Goal: Find specific page/section: Find specific page/section

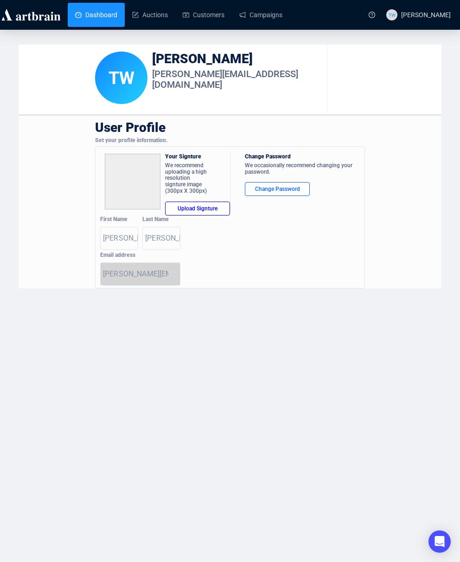
click at [108, 6] on link "Dashboard" at bounding box center [96, 15] width 42 height 24
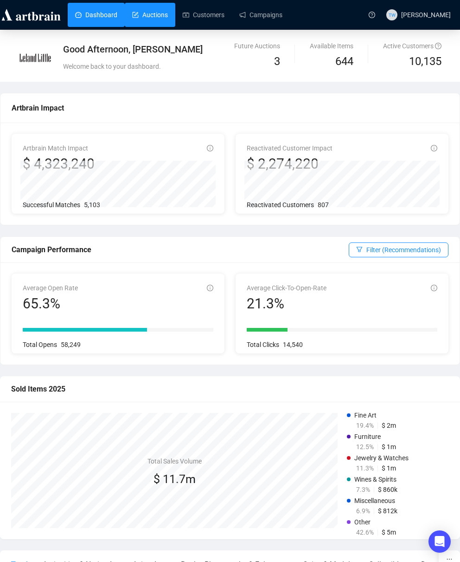
click at [149, 5] on link "Auctions" at bounding box center [150, 15] width 36 height 24
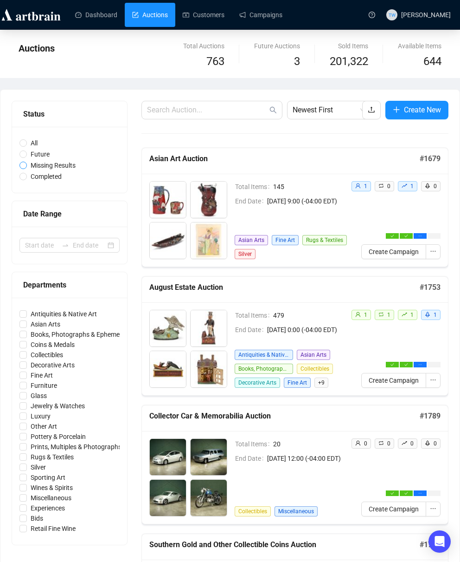
click at [23, 163] on input "Missing Results" at bounding box center [22, 165] width 7 height 7
radio input "true"
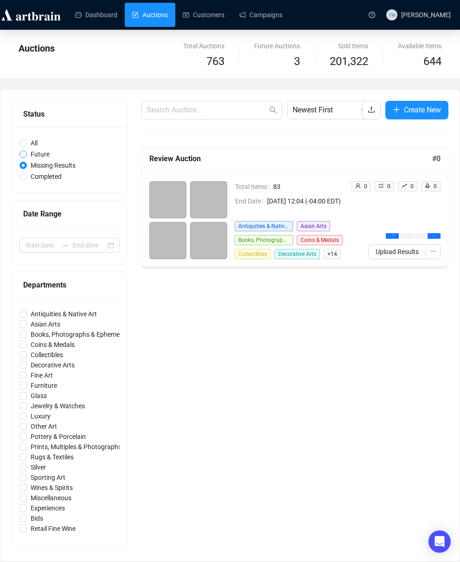
click at [40, 154] on span "Future" at bounding box center [40, 154] width 26 height 10
click at [27, 154] on input "Future" at bounding box center [22, 153] width 7 height 7
radio input "true"
